Goal: Communication & Community: Participate in discussion

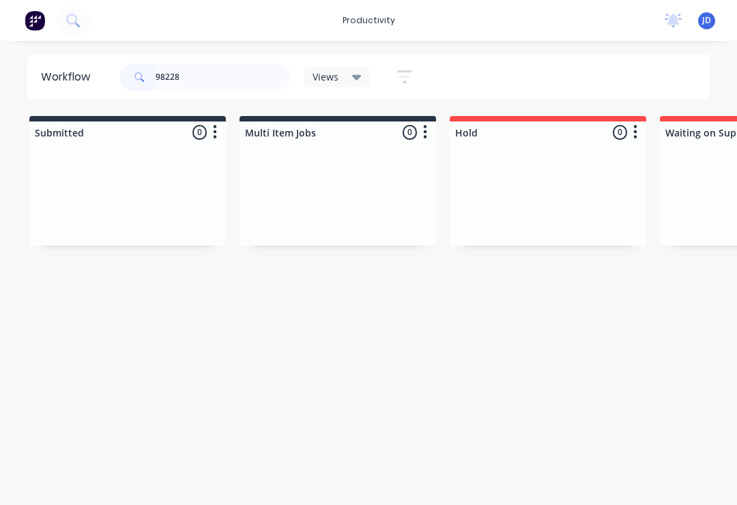
click at [241, 192] on div at bounding box center [337, 194] width 196 height 102
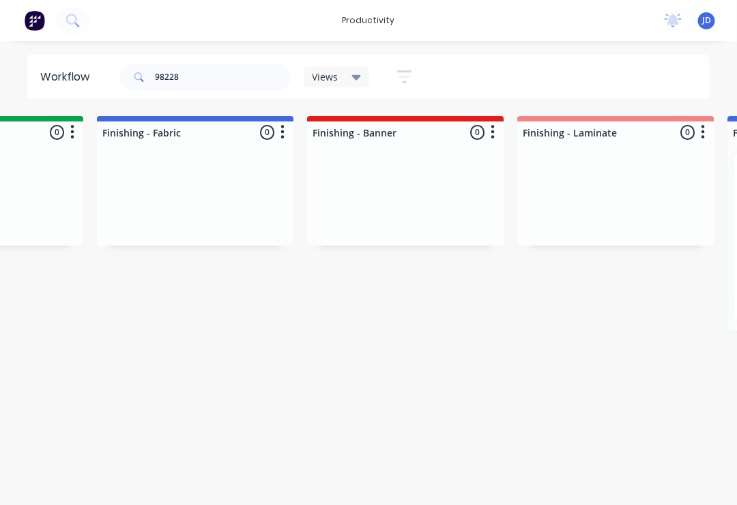
scroll to position [0, 2454]
click at [300, 206] on div "Submitted 0 Sort By Created date Required date Order number Customer name Most …" at bounding box center [157, 223] width 5242 height 214
click at [297, 218] on div "Submitted 0 Sort By Created date Required date Order number Customer name Most …" at bounding box center [157, 223] width 5242 height 214
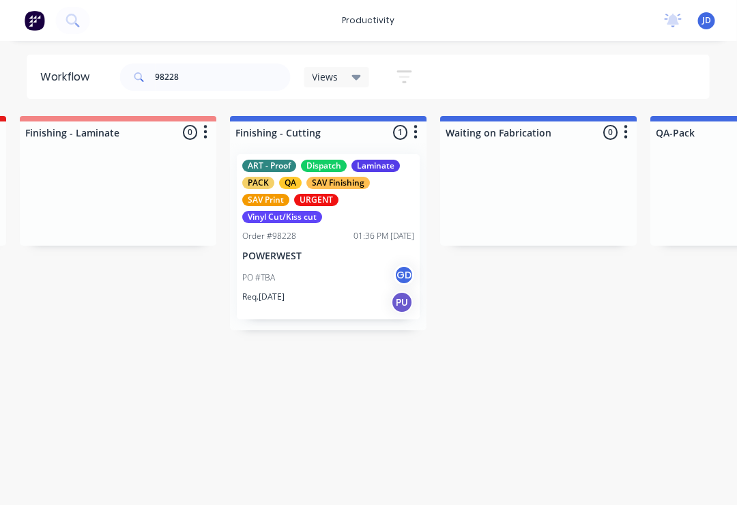
scroll to position [0, 2952]
click at [346, 269] on div "PO #TBA GD" at bounding box center [327, 278] width 172 height 26
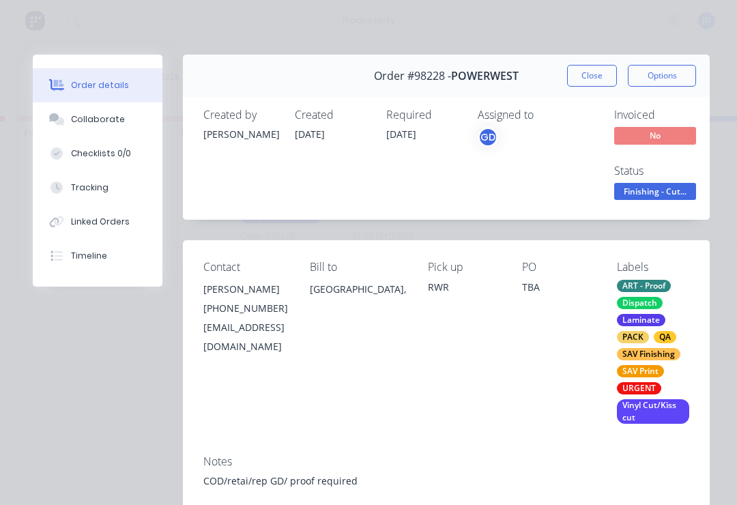
scroll to position [0, 0]
click at [104, 158] on div "Checklists 0/0" at bounding box center [101, 153] width 60 height 12
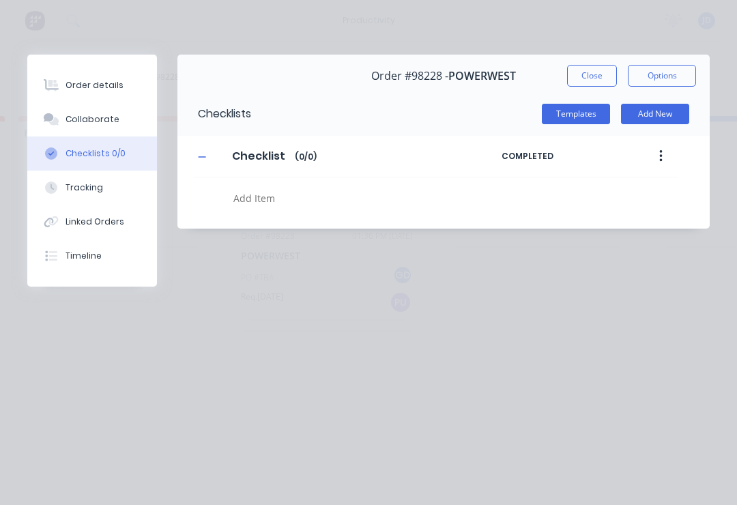
click at [104, 119] on div "Collaborate" at bounding box center [92, 119] width 54 height 12
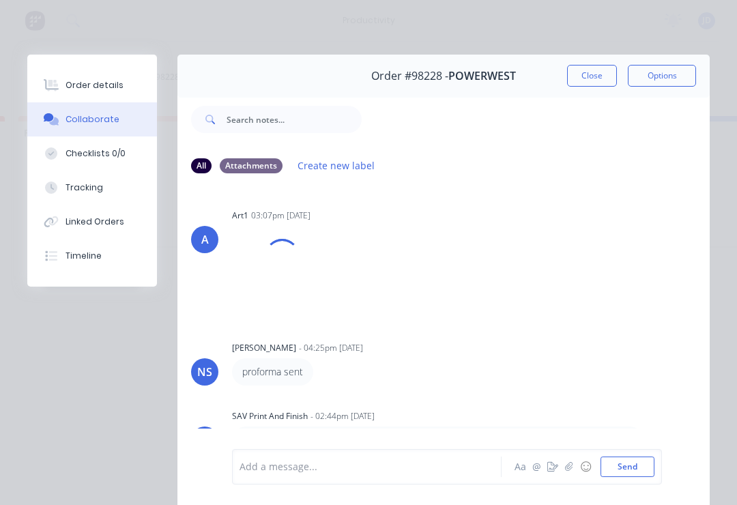
click at [96, 226] on div "Linked Orders" at bounding box center [94, 222] width 59 height 12
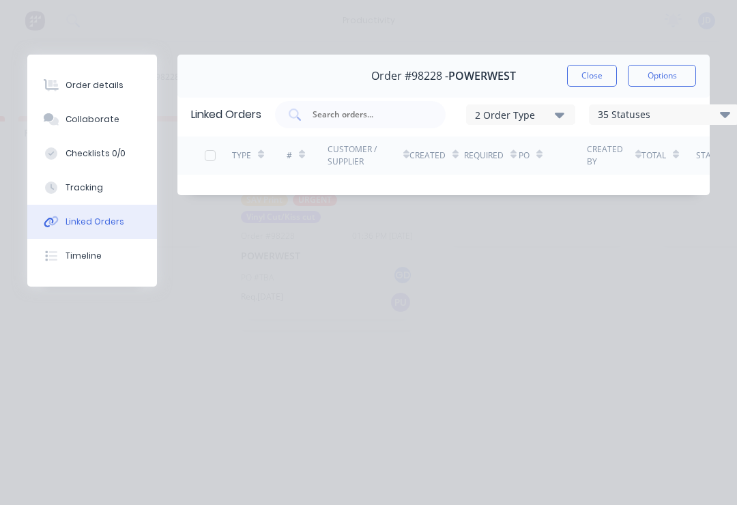
click at [88, 265] on button "Timeline" at bounding box center [92, 256] width 130 height 34
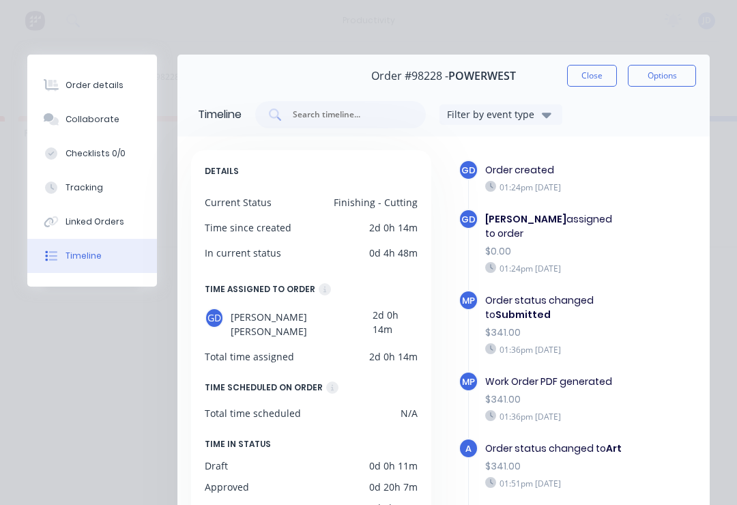
click at [95, 93] on button "Order details" at bounding box center [92, 85] width 130 height 34
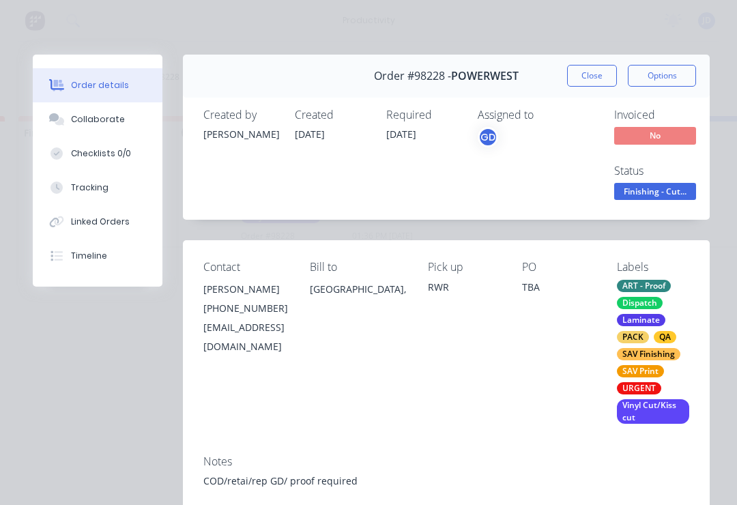
click at [106, 134] on button "Collaborate" at bounding box center [98, 119] width 130 height 34
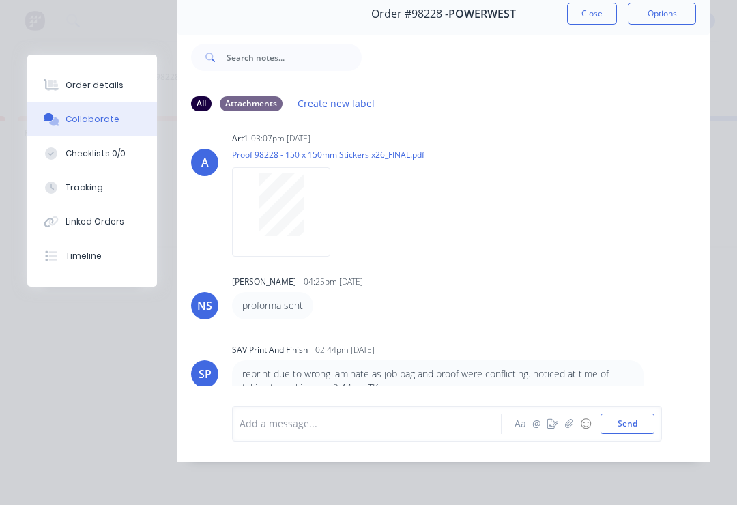
scroll to position [71, 0]
click at [567, 432] on button "button" at bounding box center [569, 423] width 16 height 16
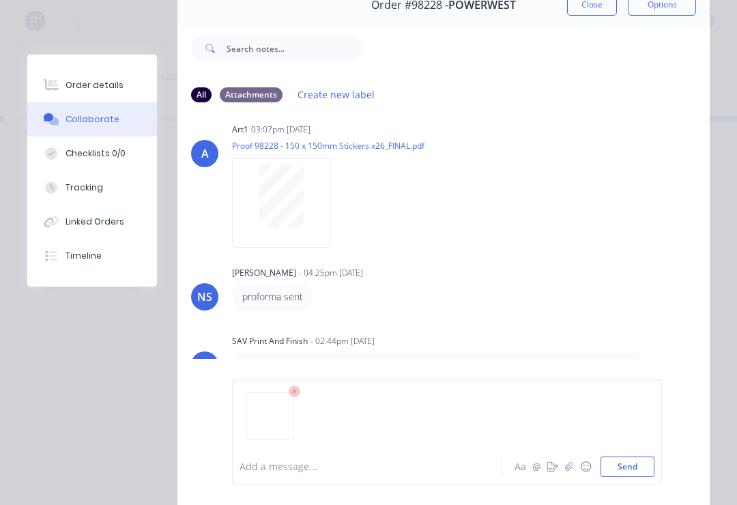
click at [636, 466] on button "Send" at bounding box center [627, 466] width 54 height 20
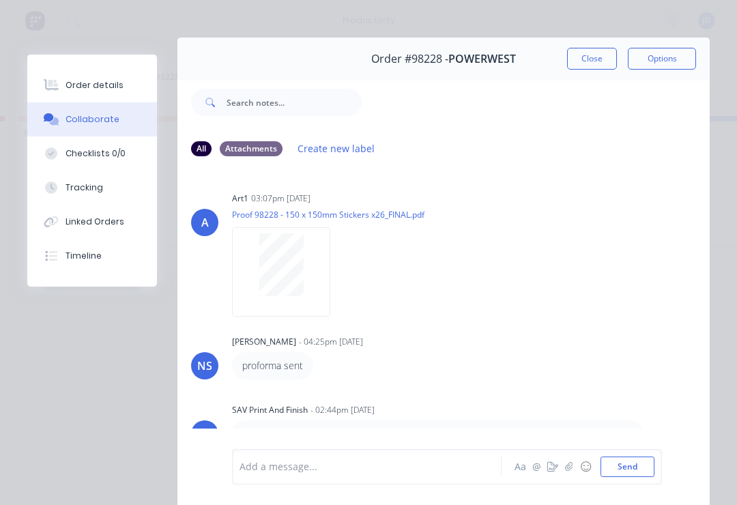
scroll to position [6, 0]
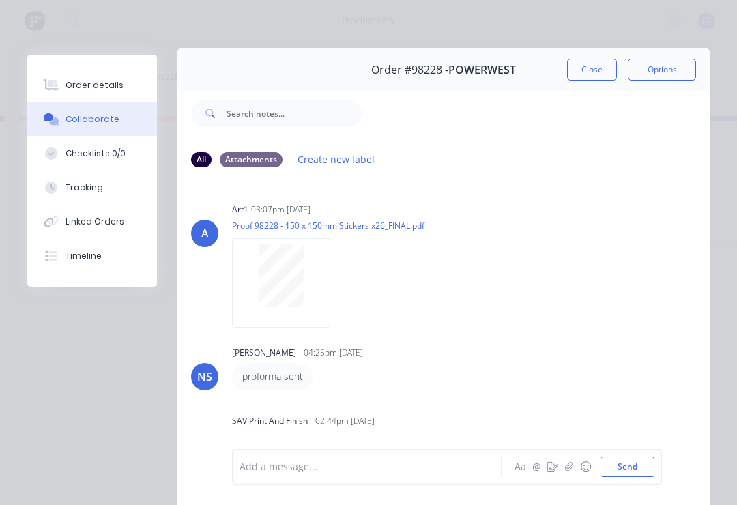
click at [598, 70] on button "Close" at bounding box center [592, 70] width 50 height 22
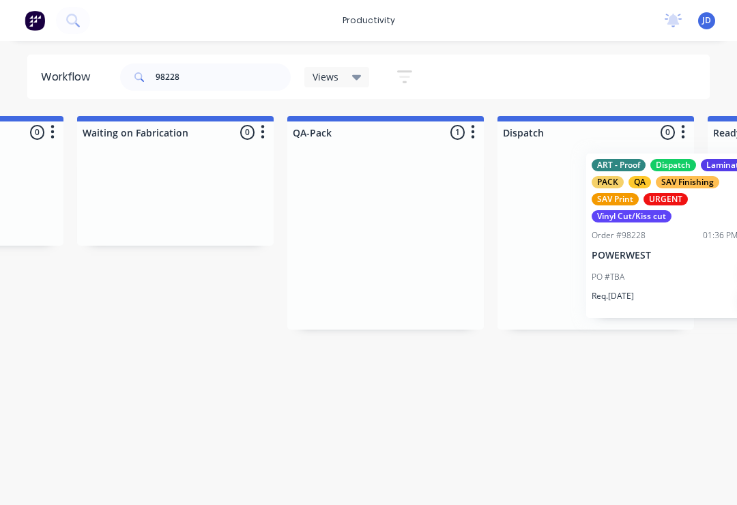
scroll to position [0, 3355]
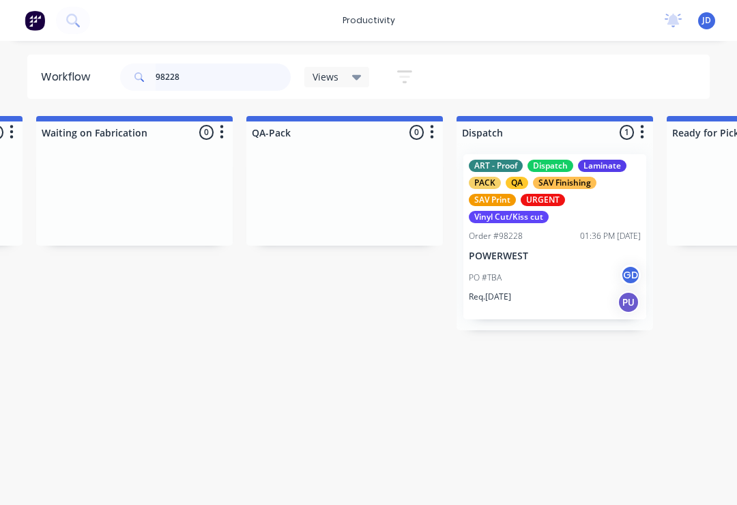
click at [207, 74] on input "98228" at bounding box center [223, 76] width 135 height 27
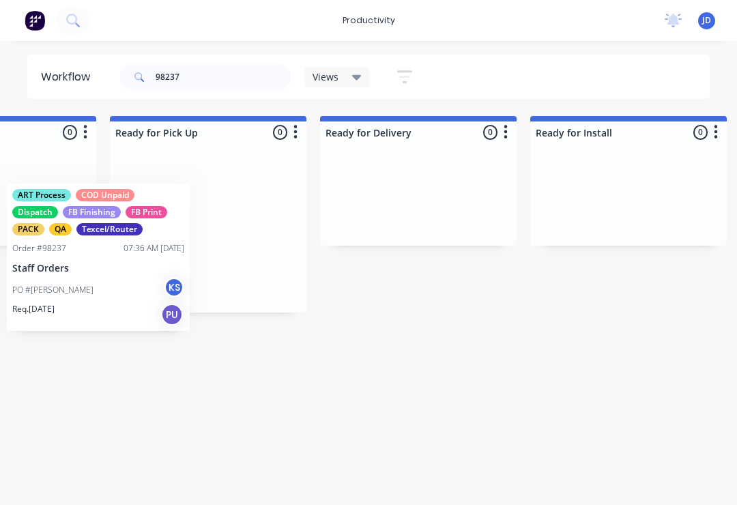
scroll to position [0, 3909]
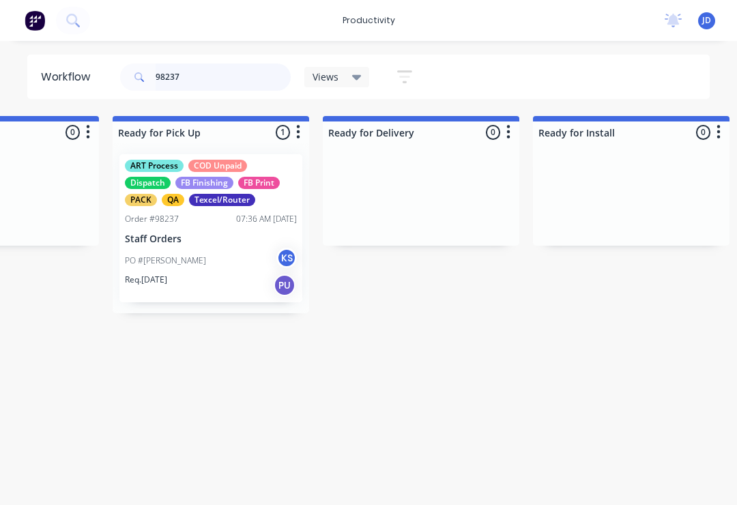
click at [198, 77] on input "98237" at bounding box center [223, 76] width 135 height 27
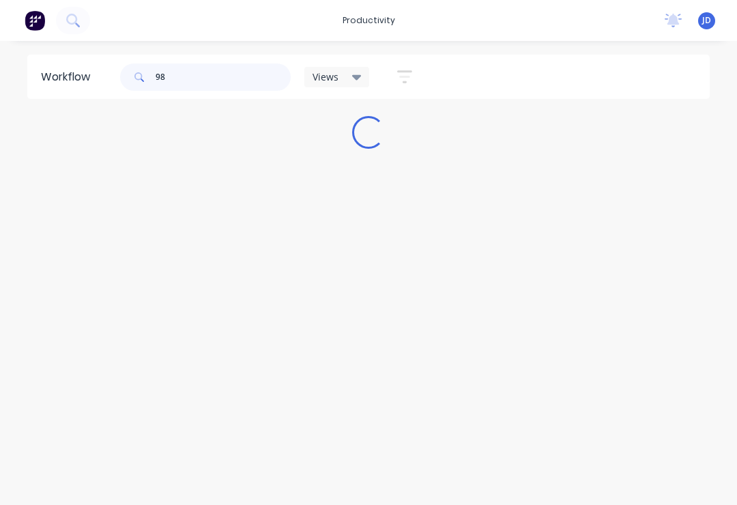
scroll to position [0, 0]
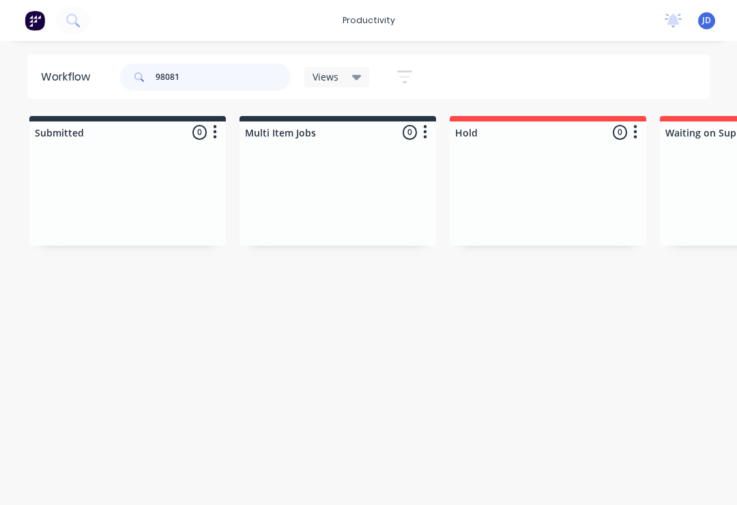
type input "98081"
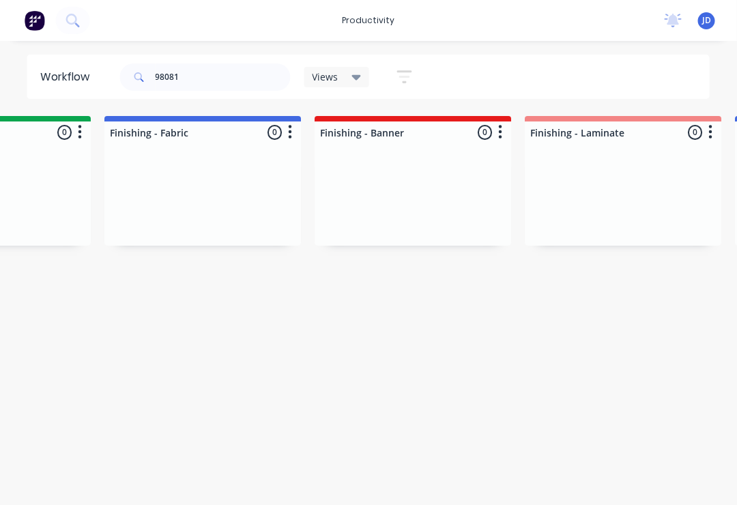
scroll to position [0, 2446]
click at [92, 201] on div "Submitted 0 Sort By Created date Required date Order number Customer name Most …" at bounding box center [165, 223] width 5242 height 214
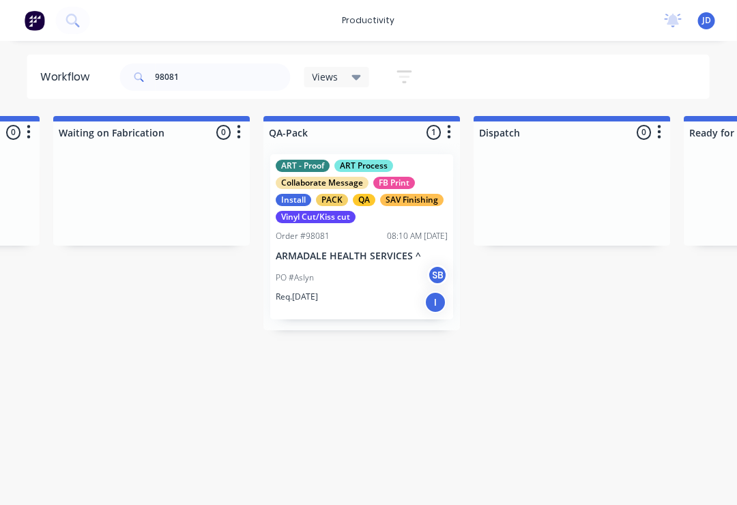
click at [353, 287] on div "PO #Aslyn SB" at bounding box center [362, 278] width 172 height 26
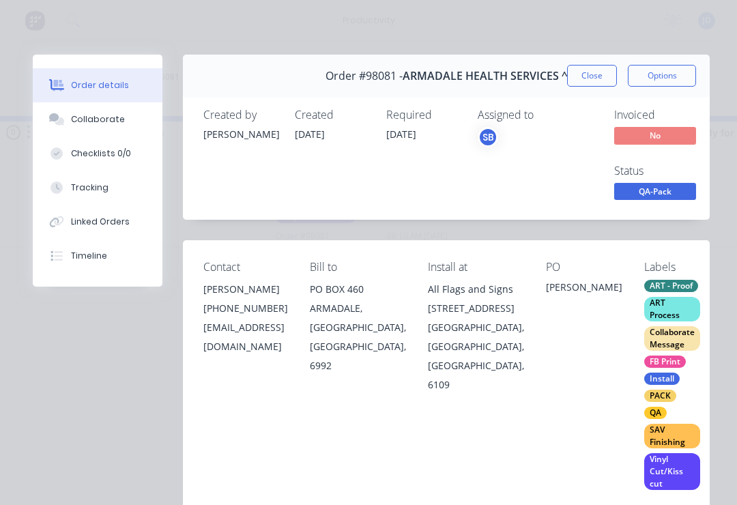
click at [106, 123] on div "Collaborate" at bounding box center [98, 119] width 54 height 12
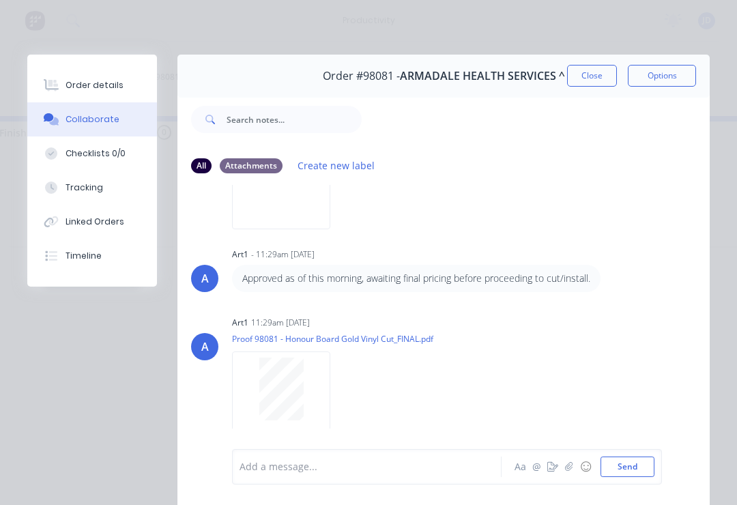
scroll to position [1141, 0]
click at [571, 467] on icon "button" at bounding box center [569, 466] width 8 height 9
click at [642, 469] on button "Send" at bounding box center [627, 466] width 54 height 20
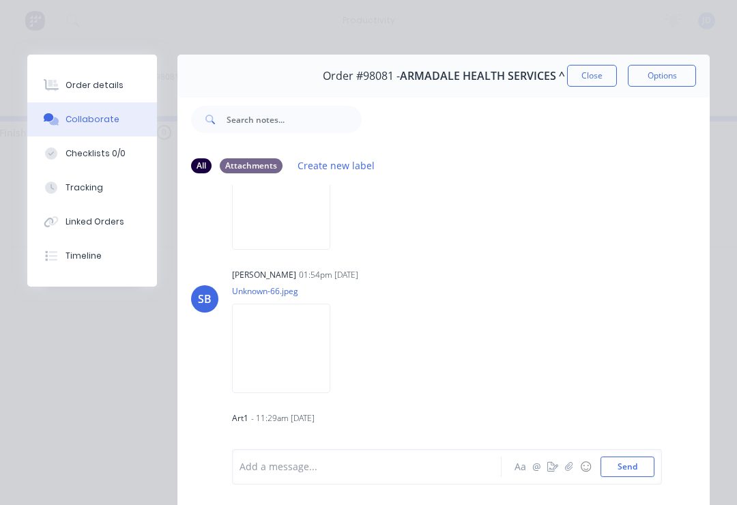
scroll to position [920, 0]
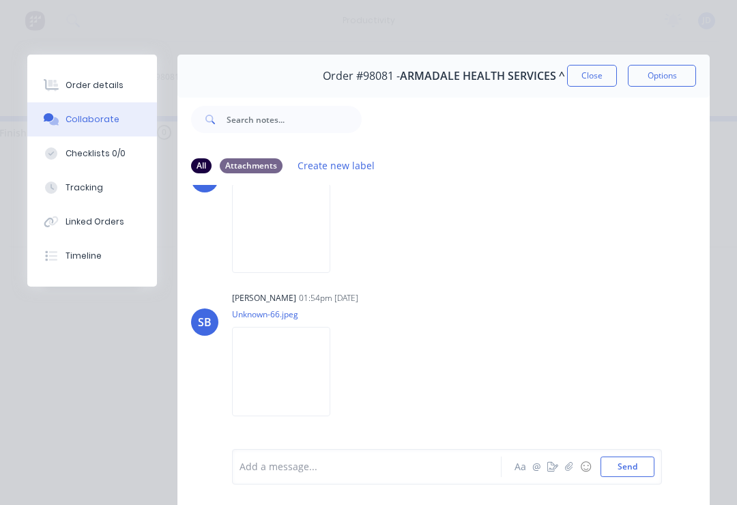
click at [605, 73] on button "Close" at bounding box center [592, 76] width 50 height 22
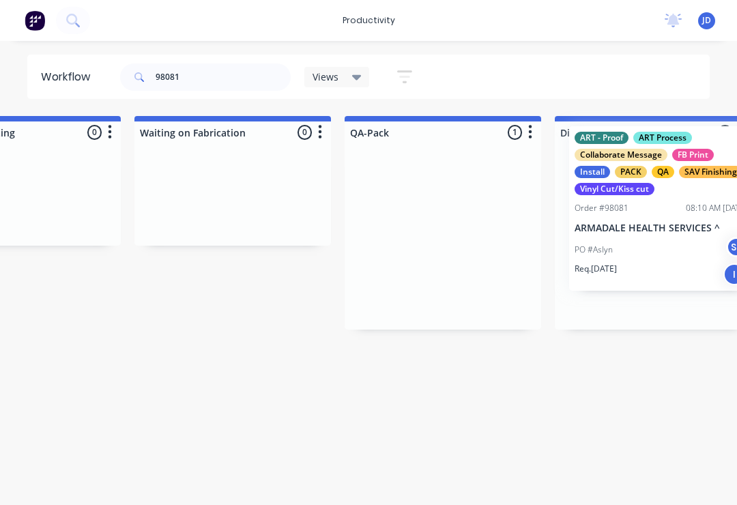
scroll to position [0, 3298]
